Goal: Transaction & Acquisition: Book appointment/travel/reservation

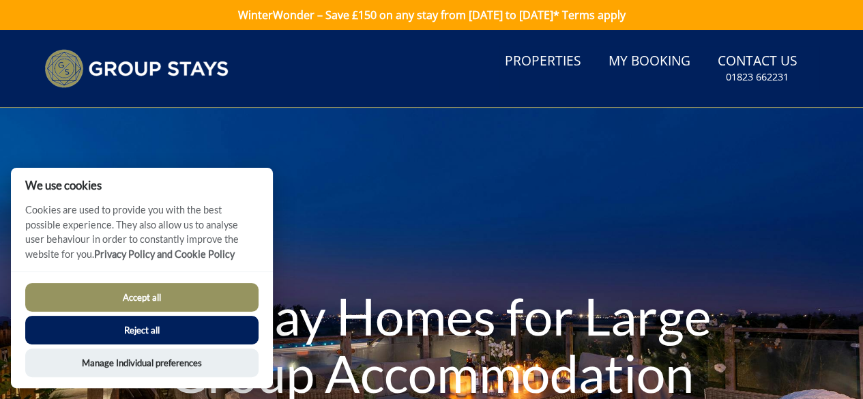
click at [165, 301] on button "Accept all" at bounding box center [141, 297] width 233 height 29
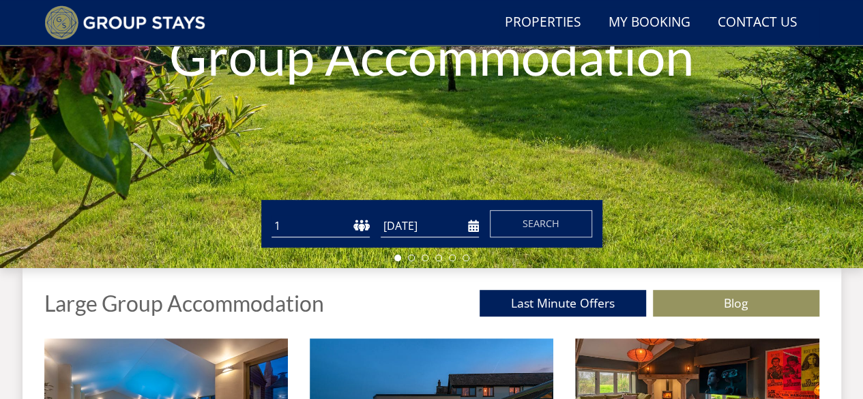
scroll to position [355, 0]
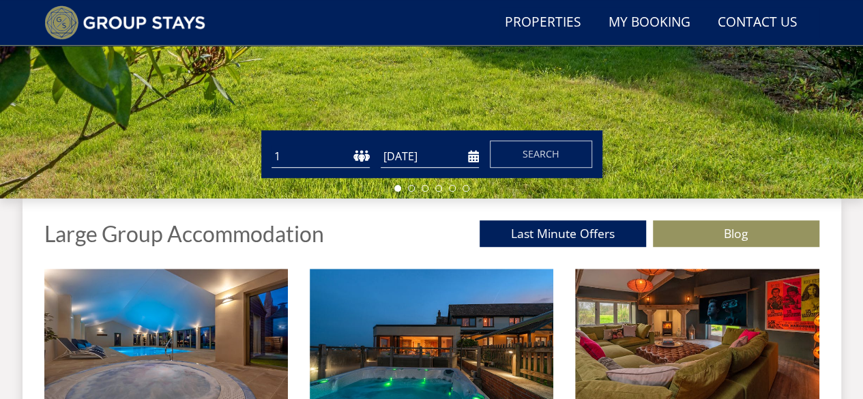
click at [289, 154] on select "1 2 3 4 5 6 7 8 9 10 11 12 13 14 15 16 17 18 19 20 21 22 23 24 25 26 27 28 29 3…" at bounding box center [321, 156] width 98 height 23
select select "14"
click at [272, 145] on select "1 2 3 4 5 6 7 8 9 10 11 12 13 14 15 16 17 18 19 20 21 22 23 24 25 26 27 28 29 3…" at bounding box center [321, 156] width 98 height 23
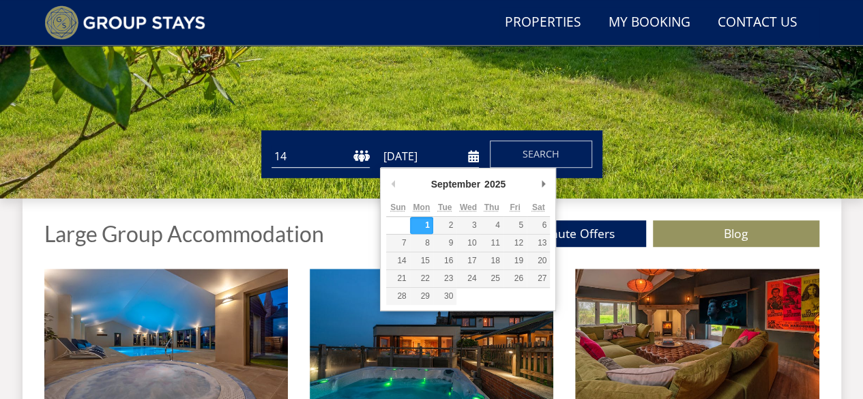
click at [412, 161] on input "[DATE]" at bounding box center [430, 156] width 98 height 23
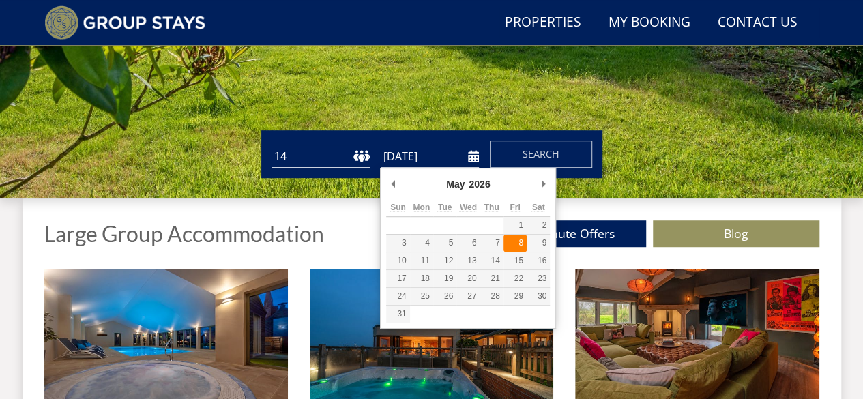
type input "[DATE]"
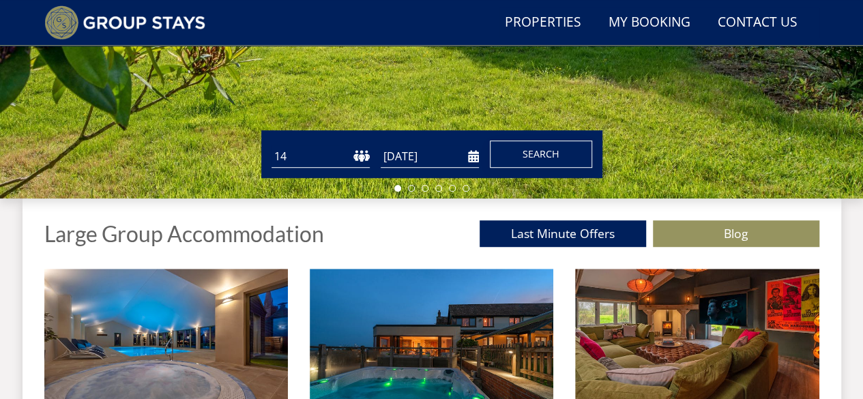
click at [538, 153] on span "Search" at bounding box center [541, 153] width 37 height 13
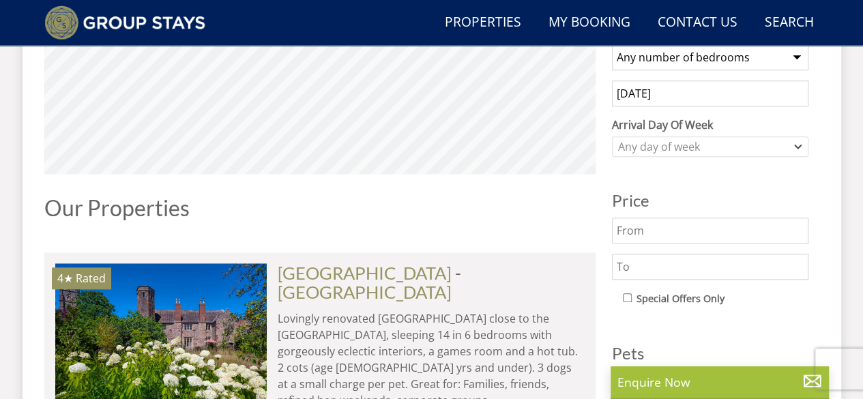
scroll to position [628, 0]
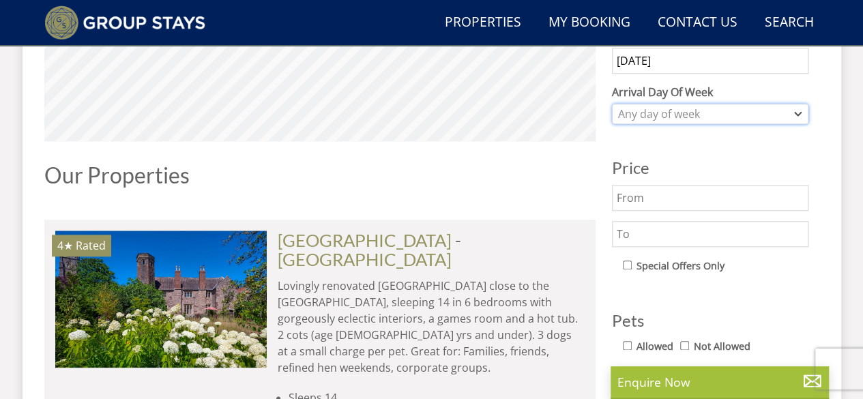
click at [795, 111] on icon "Combobox" at bounding box center [798, 114] width 8 height 8
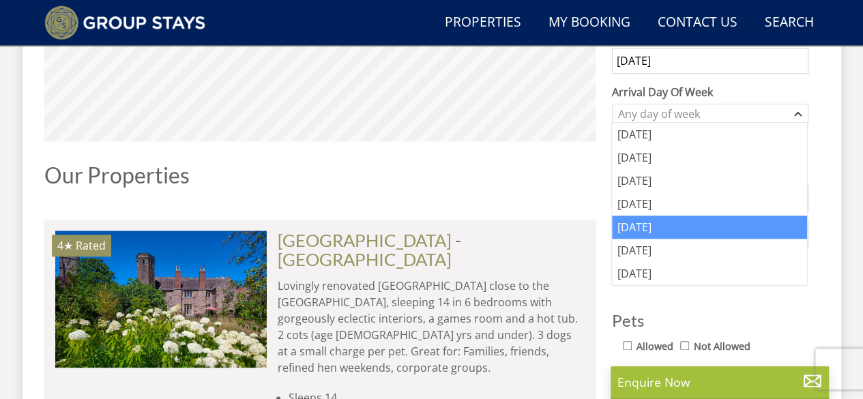
click at [669, 223] on div "[DATE]" at bounding box center [709, 227] width 195 height 23
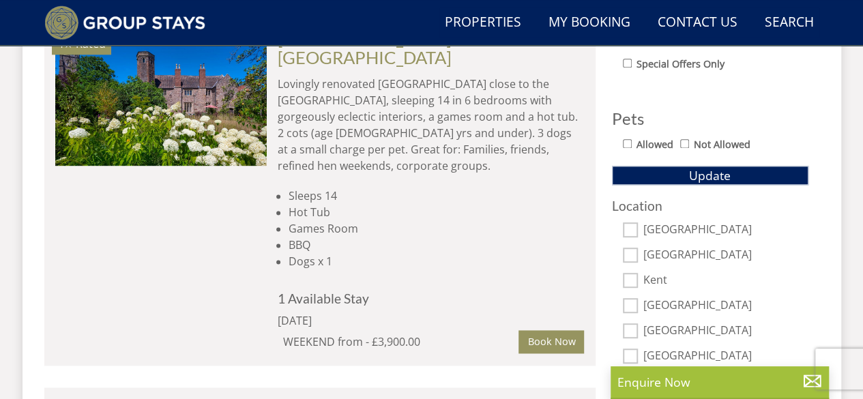
scroll to position [841, 0]
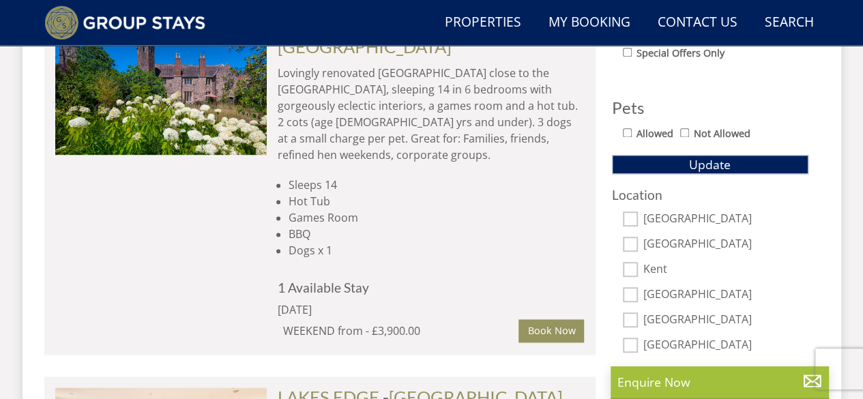
click at [634, 213] on input "[GEOGRAPHIC_DATA]" at bounding box center [630, 218] width 15 height 15
checkbox input "true"
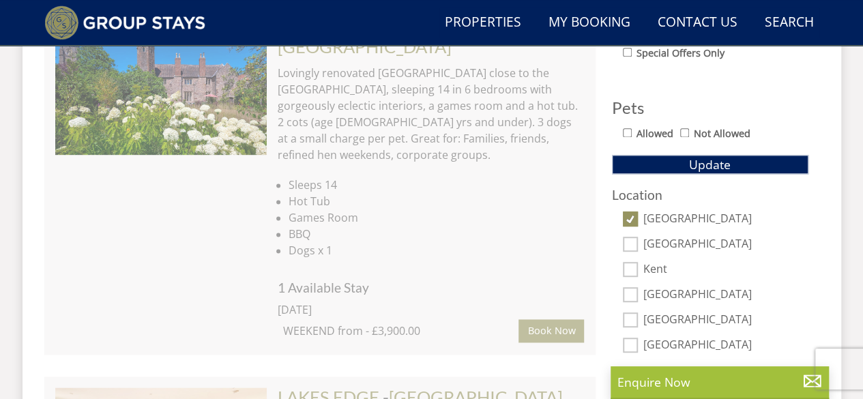
click at [632, 237] on input "[GEOGRAPHIC_DATA]" at bounding box center [630, 244] width 15 height 15
checkbox input "true"
click at [634, 291] on input "[GEOGRAPHIC_DATA]" at bounding box center [630, 294] width 15 height 15
checkbox input "true"
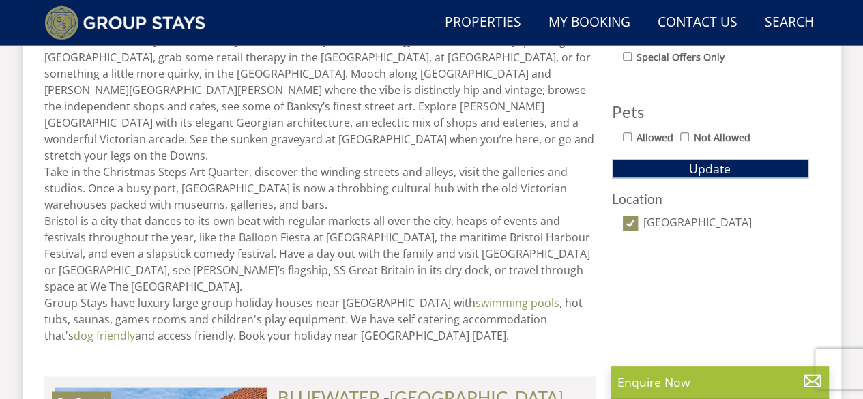
scroll to position [830, 0]
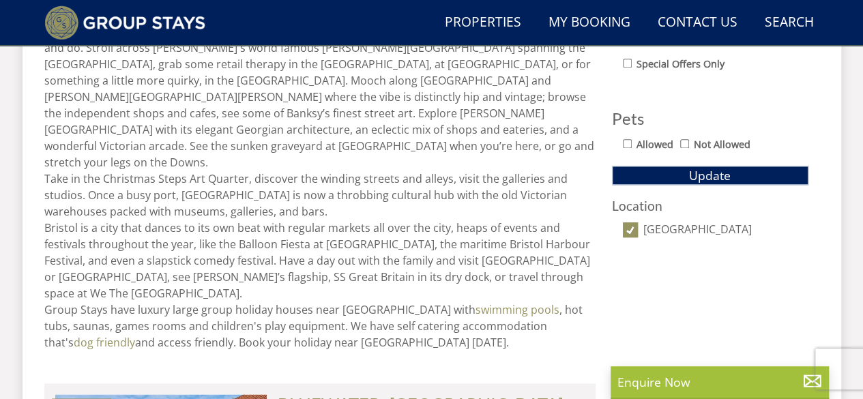
click at [629, 230] on input "[GEOGRAPHIC_DATA]" at bounding box center [630, 229] width 15 height 15
checkbox input "false"
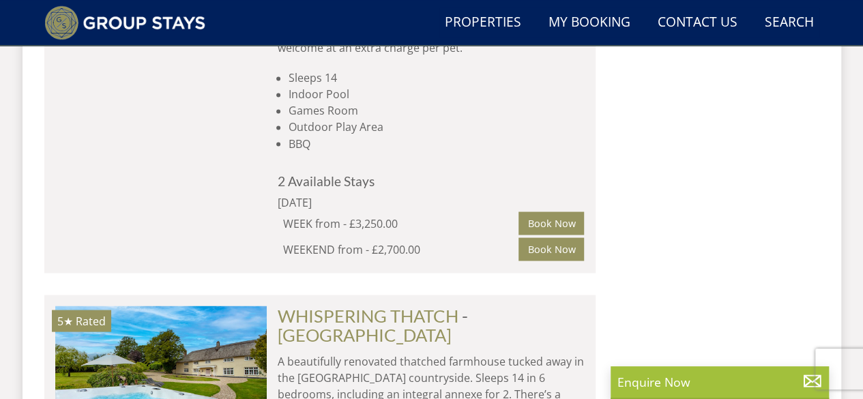
scroll to position [3730, 0]
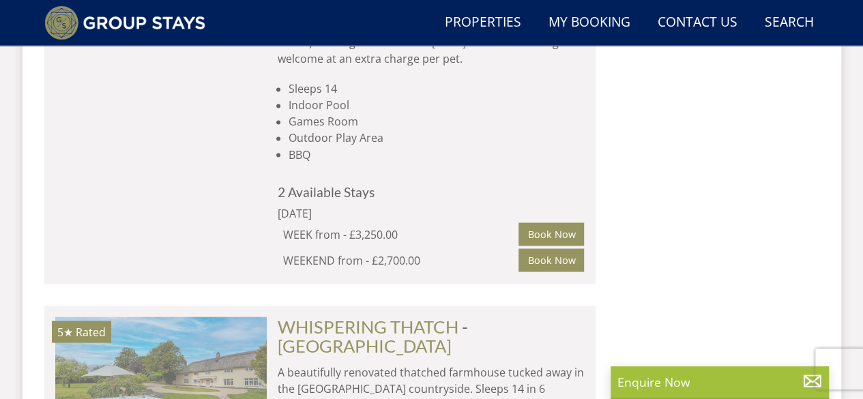
click at [221, 317] on img at bounding box center [160, 385] width 211 height 136
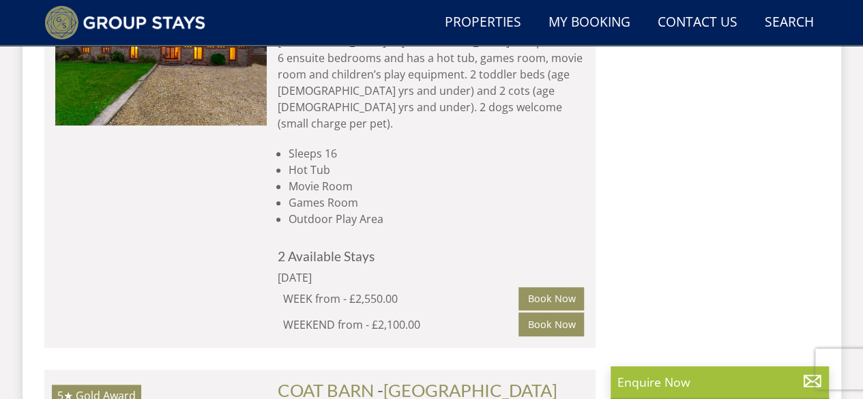
scroll to position [8224, 0]
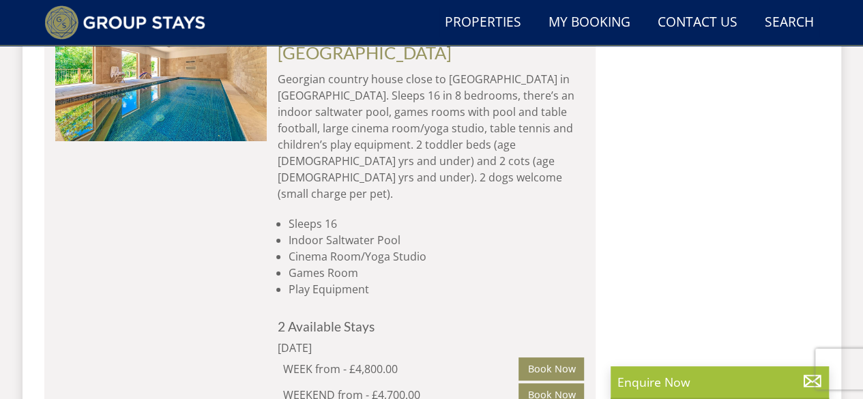
scroll to position [7707, 0]
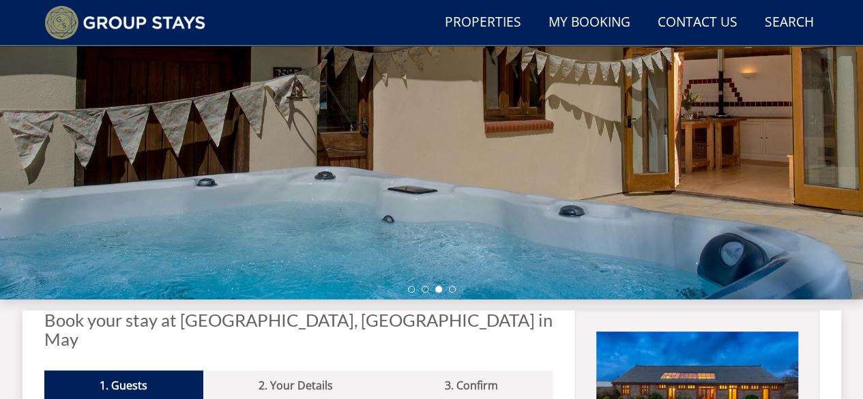
scroll to position [250, 0]
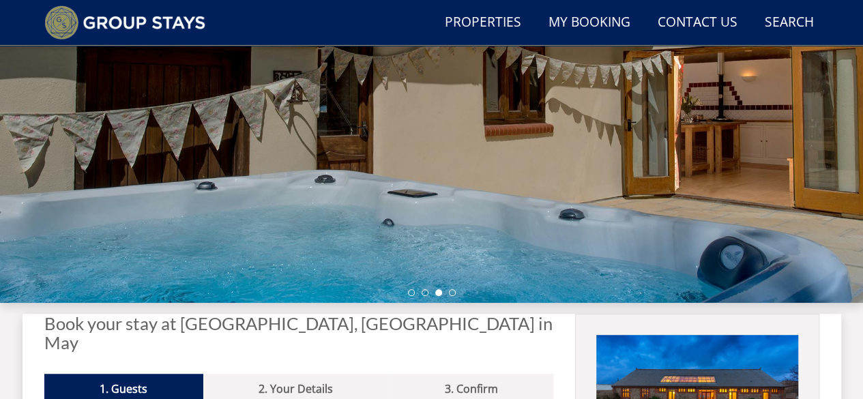
click at [759, 130] on div at bounding box center [431, 64] width 863 height 478
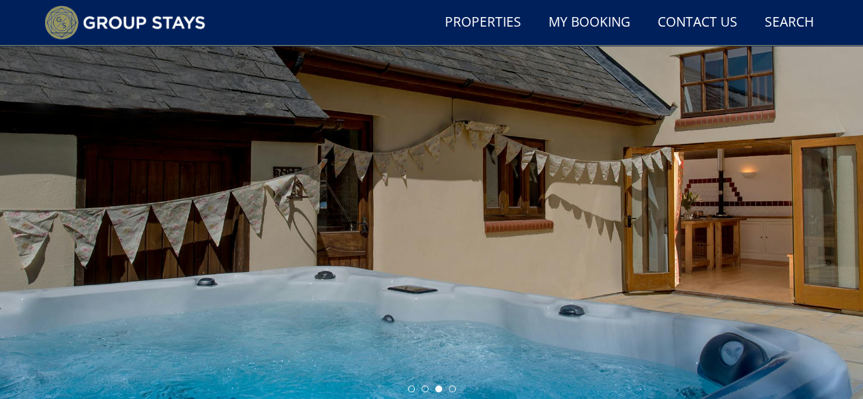
scroll to position [65, 0]
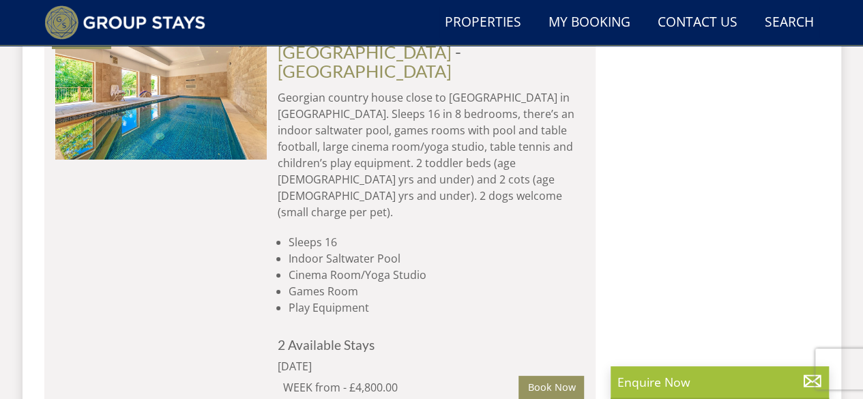
scroll to position [7670, 0]
